Goal: Information Seeking & Learning: Find specific fact

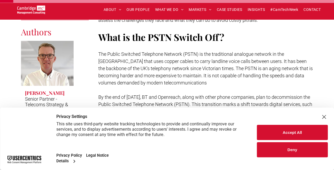
scroll to position [159, 0]
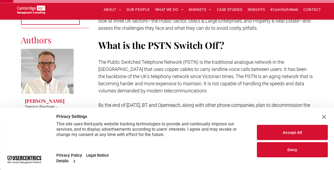
click at [325, 115] on div "Close Layer" at bounding box center [323, 116] width 7 height 7
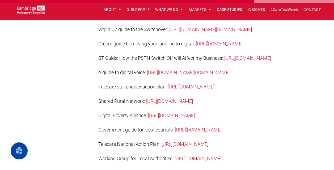
scroll to position [2844, 0]
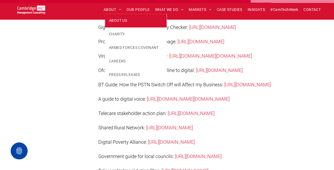
click at [116, 21] on span "ABOUT US" at bounding box center [118, 21] width 18 height 6
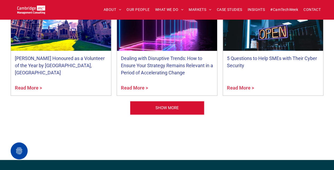
scroll to position [1367, 0]
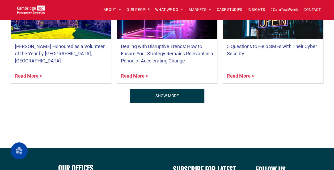
click at [170, 89] on span "SHOW MORE" at bounding box center [166, 95] width 23 height 13
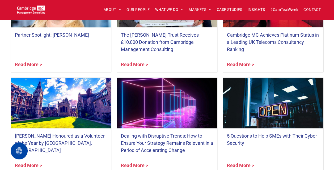
scroll to position [1181, 0]
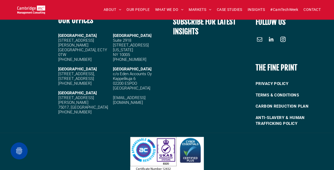
scroll to position [1360, 0]
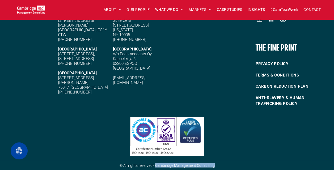
drag, startPoint x: 214, startPoint y: 164, endPoint x: 155, endPoint y: 164, distance: 58.7
click at [155, 164] on span "© All rights reserved - Cambridge Management Consulting" at bounding box center [167, 165] width 95 height 4
copy span "Cambridge Management Consulting"
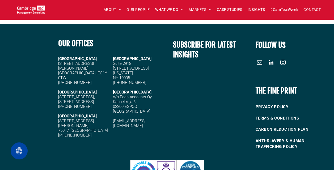
scroll to position [1307, 0]
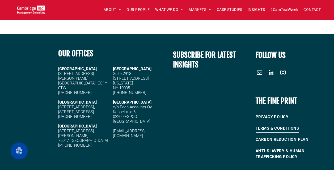
click at [284, 125] on span "TERMS & CONDITIONS" at bounding box center [277, 128] width 43 height 9
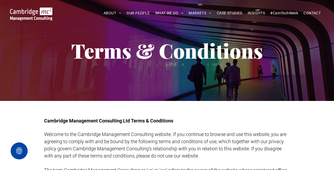
scroll to position [53, 0]
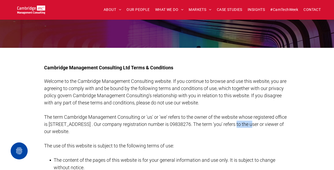
drag, startPoint x: 235, startPoint y: 124, endPoint x: 255, endPoint y: 122, distance: 19.8
click at [255, 122] on span "The term Cambridge Management Consulting or 'us' or 'we' refers to the owner of…" at bounding box center [165, 124] width 243 height 20
copy span "09838276"
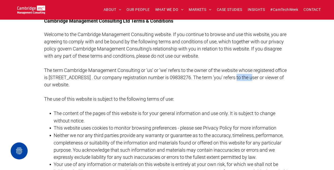
scroll to position [133, 0]
